Goal: Transaction & Acquisition: Purchase product/service

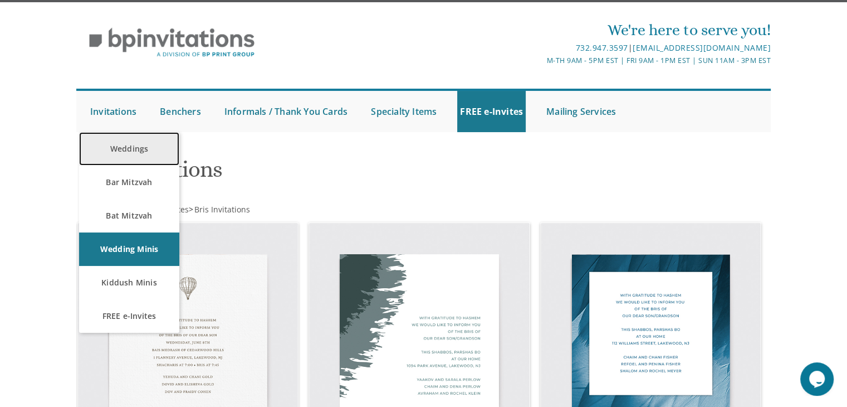
click at [124, 143] on link "Weddings" at bounding box center [129, 148] width 100 height 33
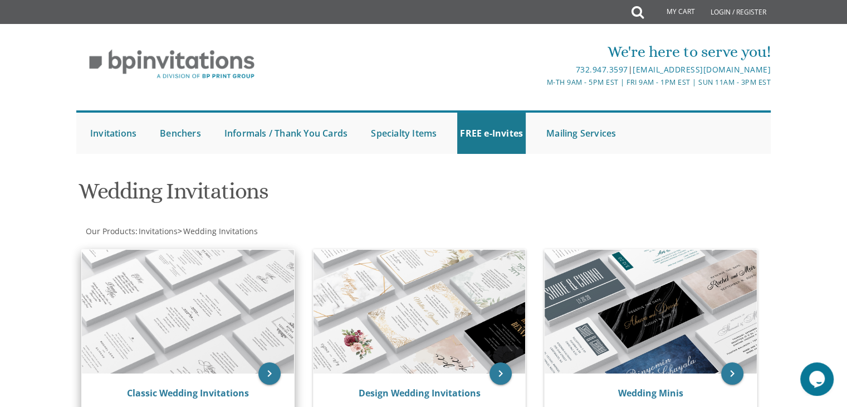
click at [125, 317] on img at bounding box center [188, 312] width 212 height 124
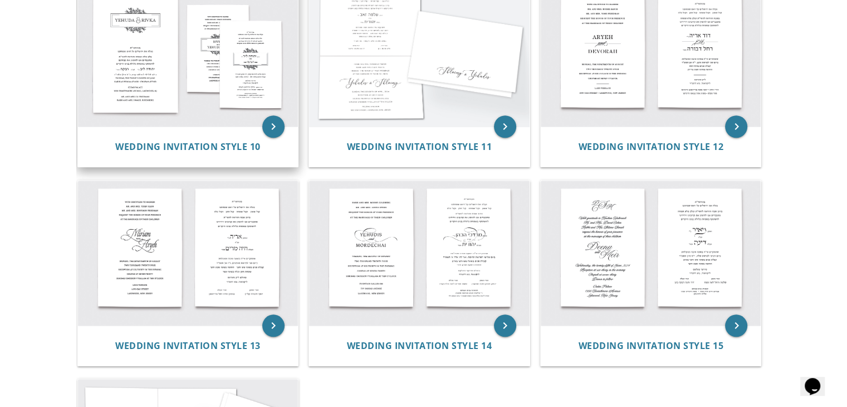
scroll to position [1065, 0]
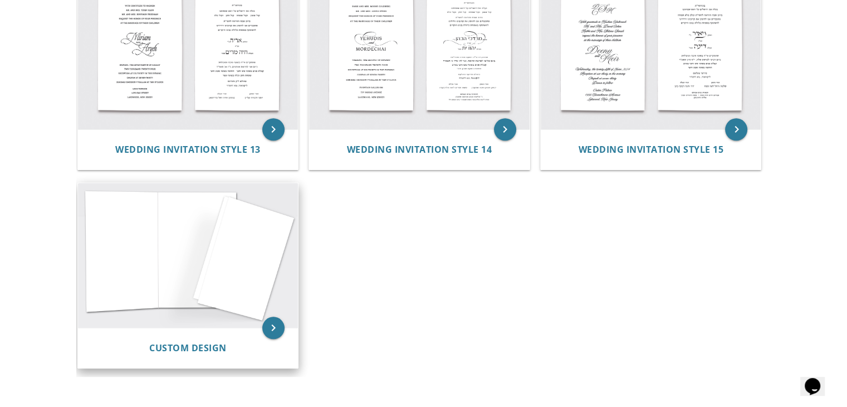
click at [230, 259] on img at bounding box center [188, 255] width 221 height 145
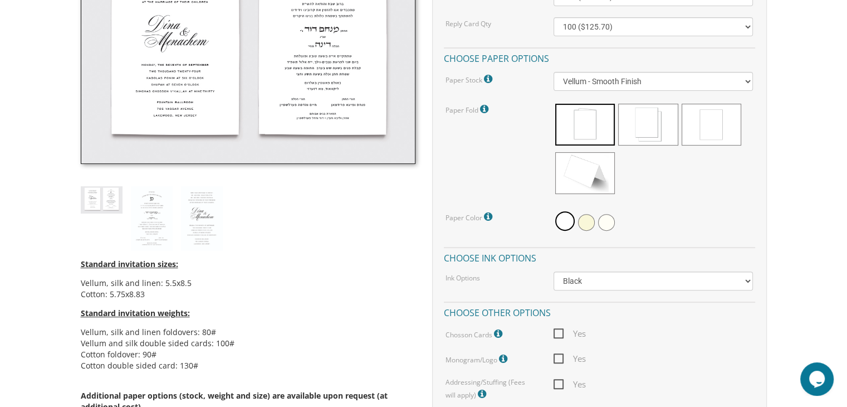
scroll to position [408, 0]
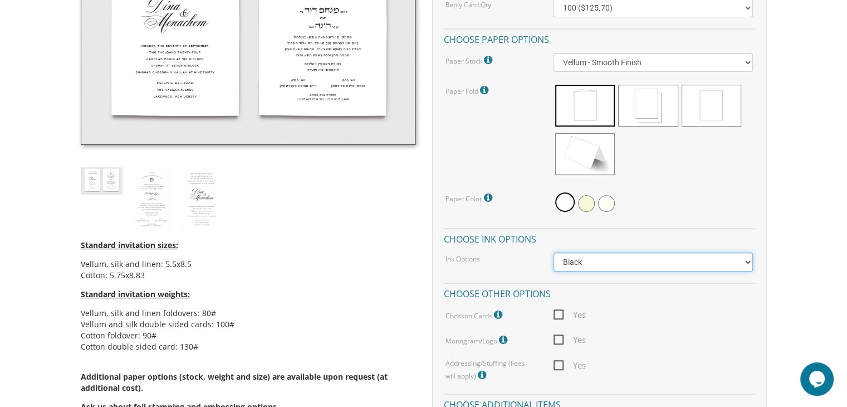
click at [628, 257] on select "Black Colored Ink ($65.00) Black + One Color ($211.00) Two Colors ($265.00)" at bounding box center [653, 261] width 199 height 19
click at [723, 179] on div "Quantity Please note: Quantities may be modified after order completion. For we…" at bounding box center [599, 175] width 311 height 414
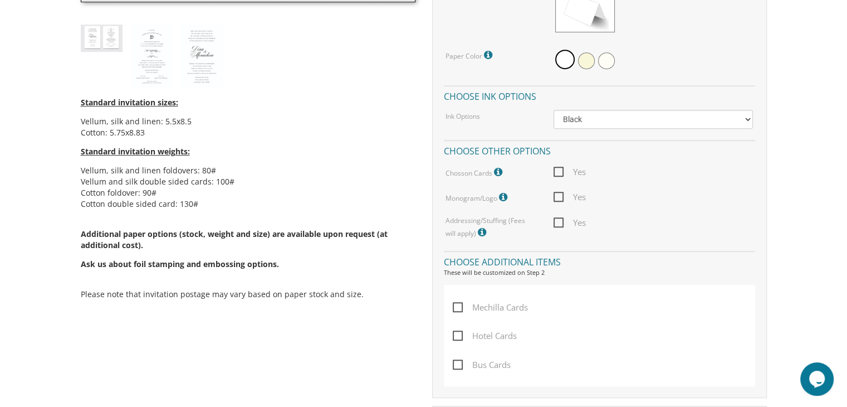
scroll to position [553, 0]
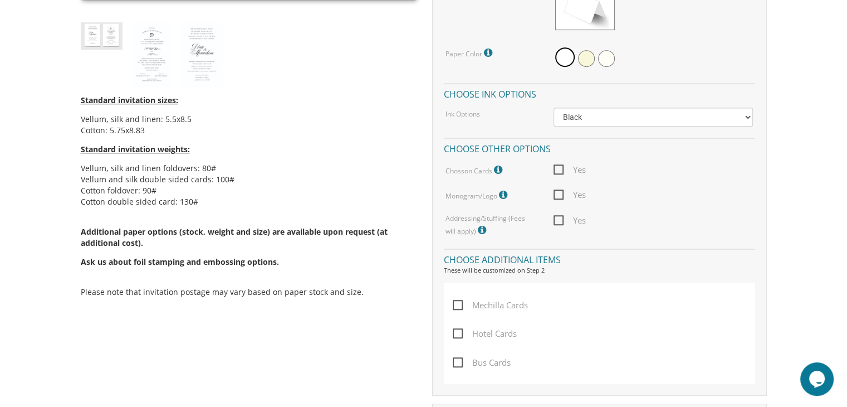
click at [555, 194] on span "Yes" at bounding box center [570, 195] width 32 height 14
click at [555, 194] on input "Yes" at bounding box center [557, 193] width 7 height 7
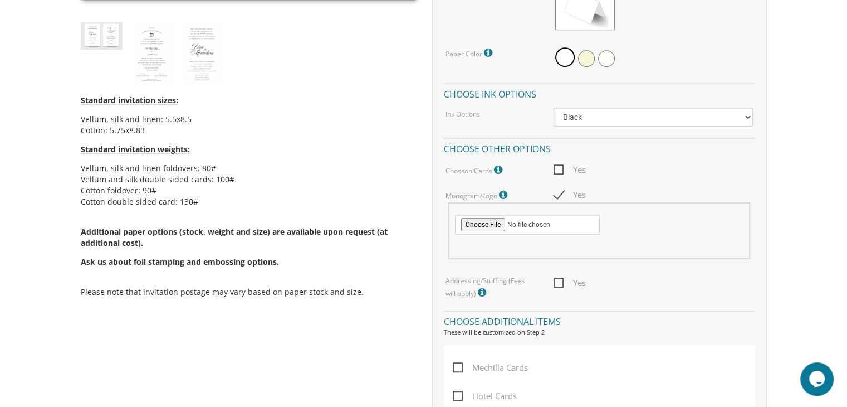
click at [555, 193] on span "Yes" at bounding box center [570, 195] width 32 height 14
click at [555, 193] on input "Yes" at bounding box center [557, 193] width 7 height 7
checkbox input "false"
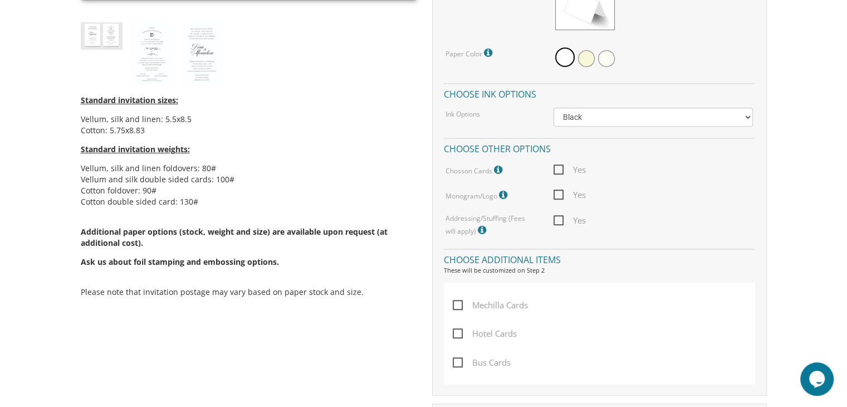
click at [478, 227] on icon at bounding box center [483, 230] width 11 height 10
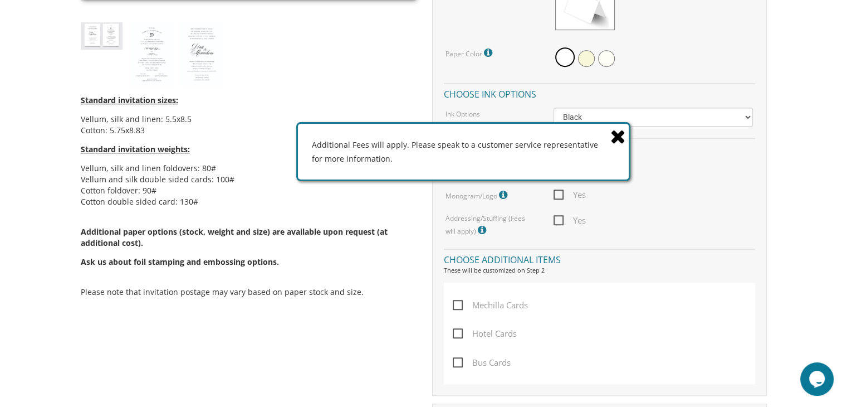
click at [620, 141] on icon at bounding box center [619, 135] width 16 height 19
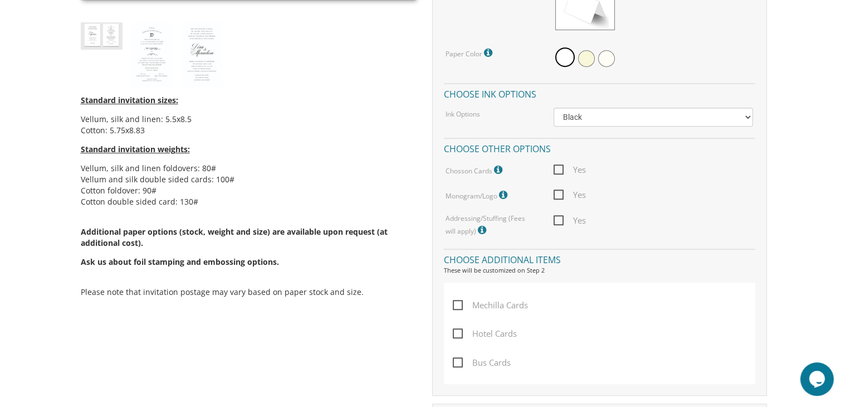
click at [500, 197] on icon at bounding box center [504, 195] width 11 height 10
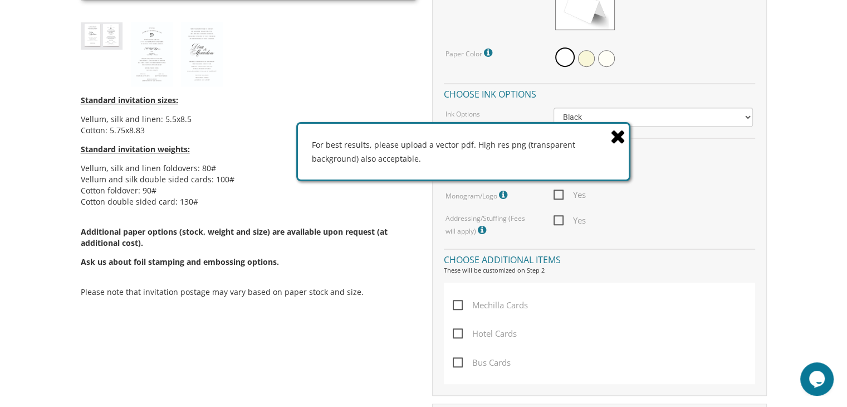
click at [616, 135] on icon at bounding box center [619, 135] width 16 height 19
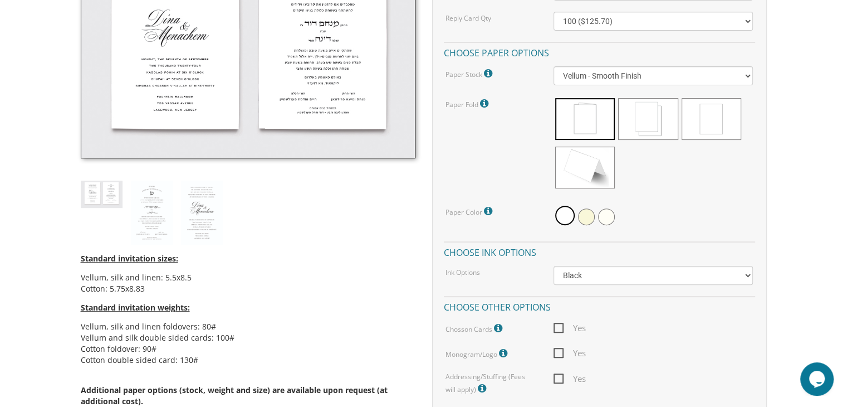
scroll to position [394, 0]
click at [655, 79] on select "Vellum - Smooth Finish Linen - Subtle Embossed Crosshatch Texture Silk - Soft, …" at bounding box center [653, 76] width 199 height 19
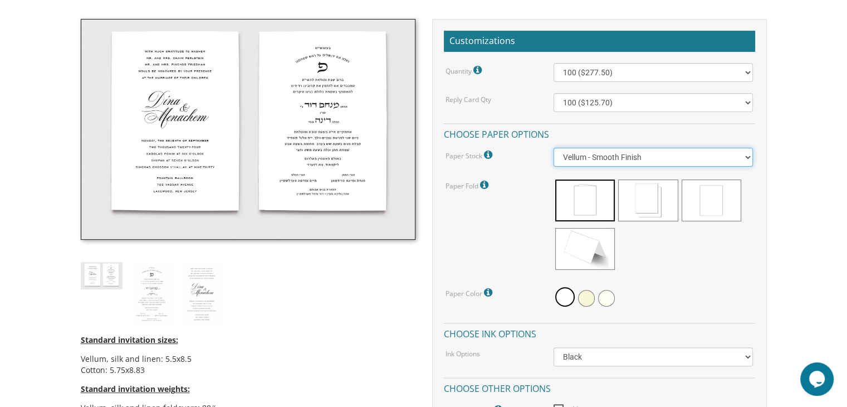
scroll to position [211, 0]
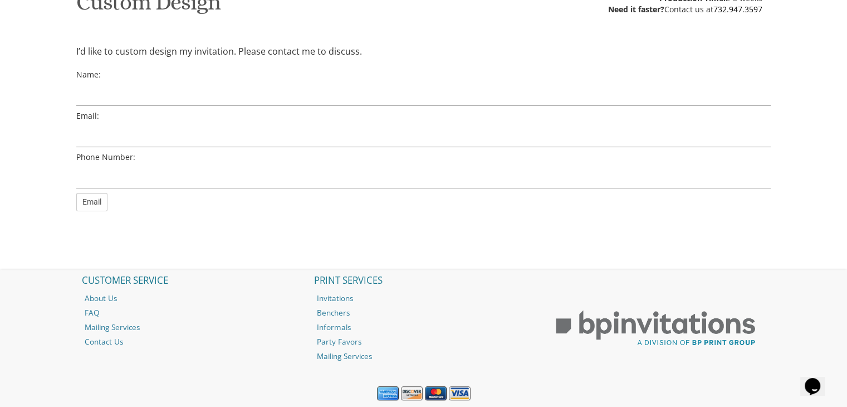
scroll to position [206, 0]
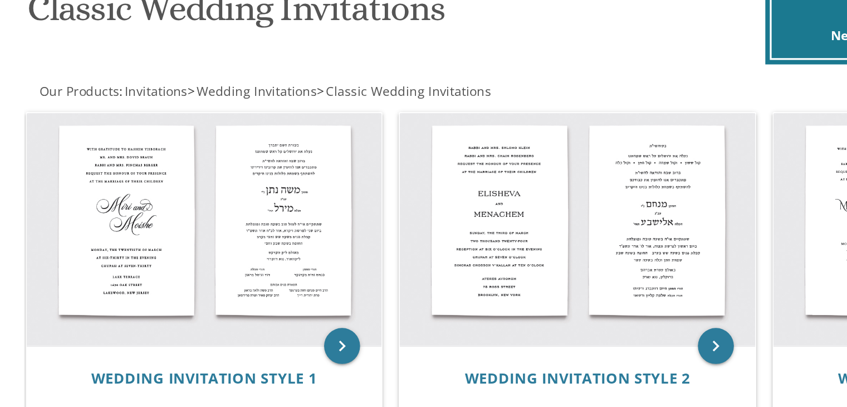
scroll to position [162, 0]
